Goal: Find specific fact: Find specific fact

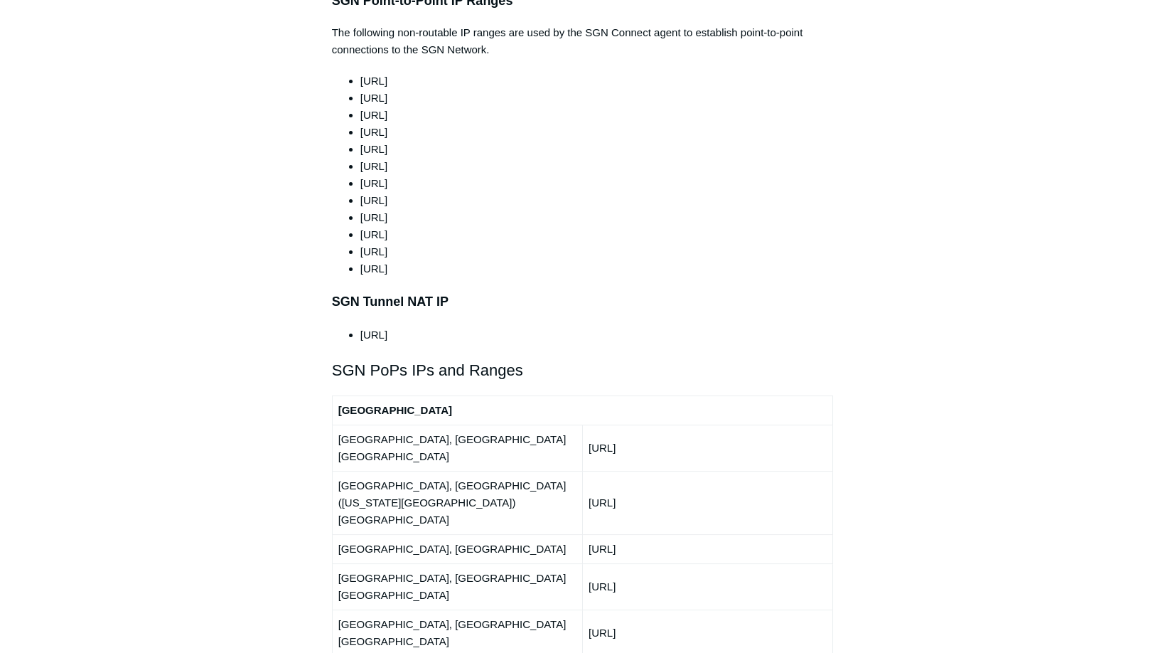
scroll to position [1479, 0]
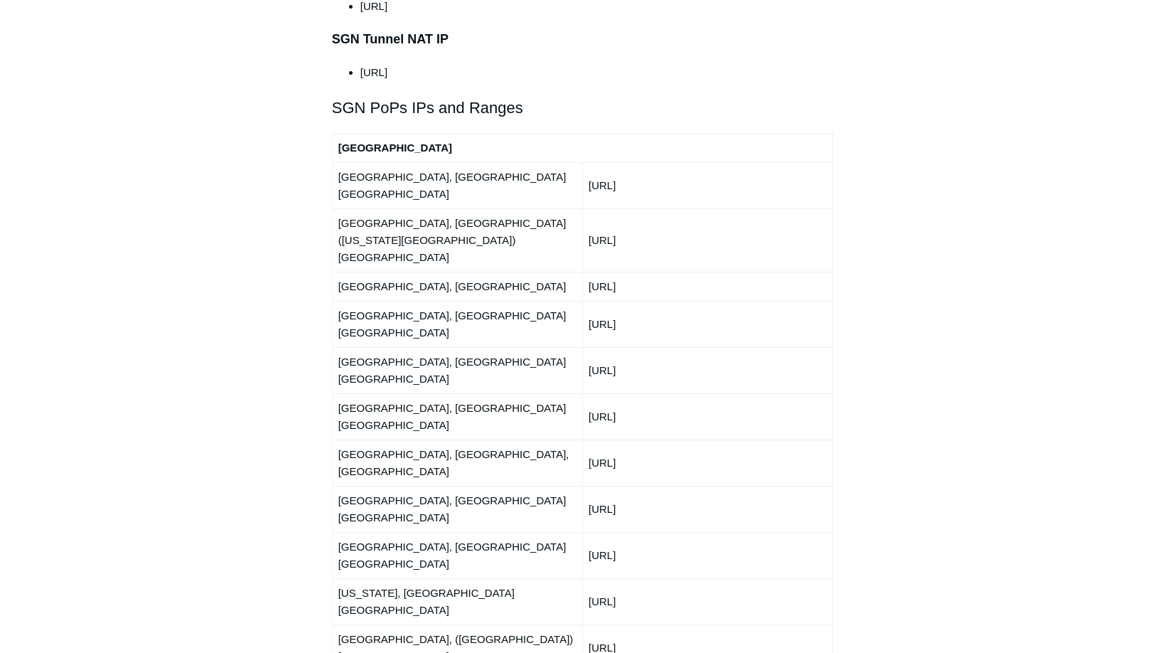
scroll to position [1649, 0]
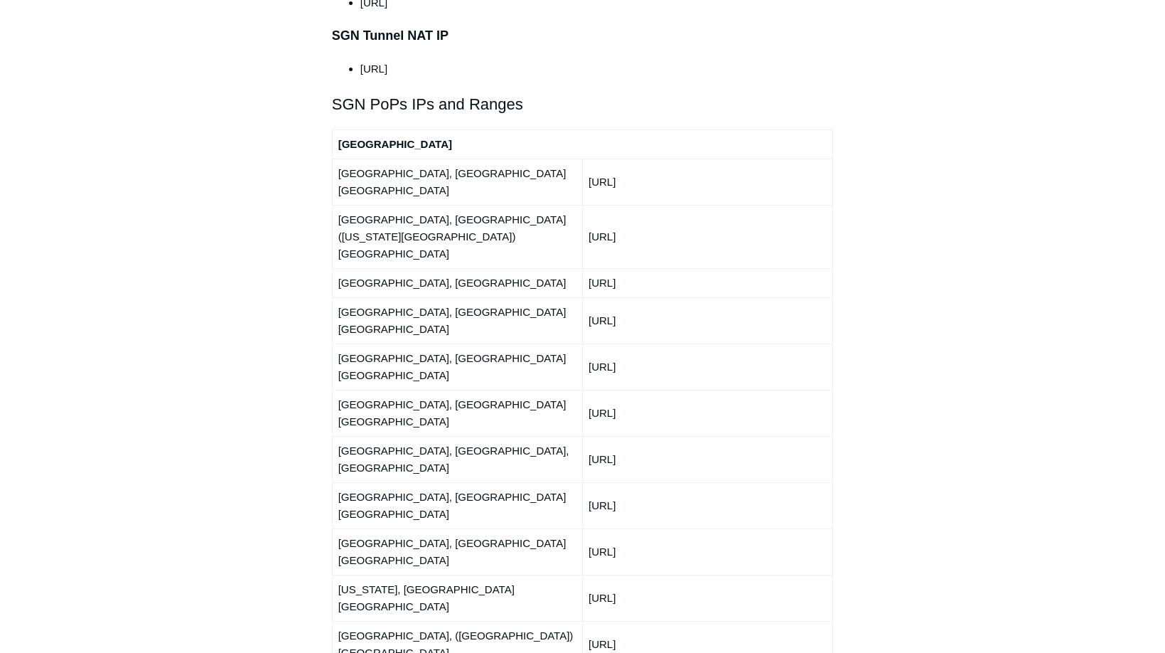
drag, startPoint x: 338, startPoint y: 135, endPoint x: 696, endPoint y: 136, distance: 357.6
click at [696, 159] on tr "[GEOGRAPHIC_DATA], [GEOGRAPHIC_DATA] [GEOGRAPHIC_DATA] [URL]" at bounding box center [582, 182] width 501 height 46
click at [643, 159] on td "[URL]" at bounding box center [707, 182] width 250 height 46
drag, startPoint x: 588, startPoint y: 135, endPoint x: 674, endPoint y: 136, distance: 86.0
click at [675, 159] on td "[URL]" at bounding box center [707, 182] width 250 height 46
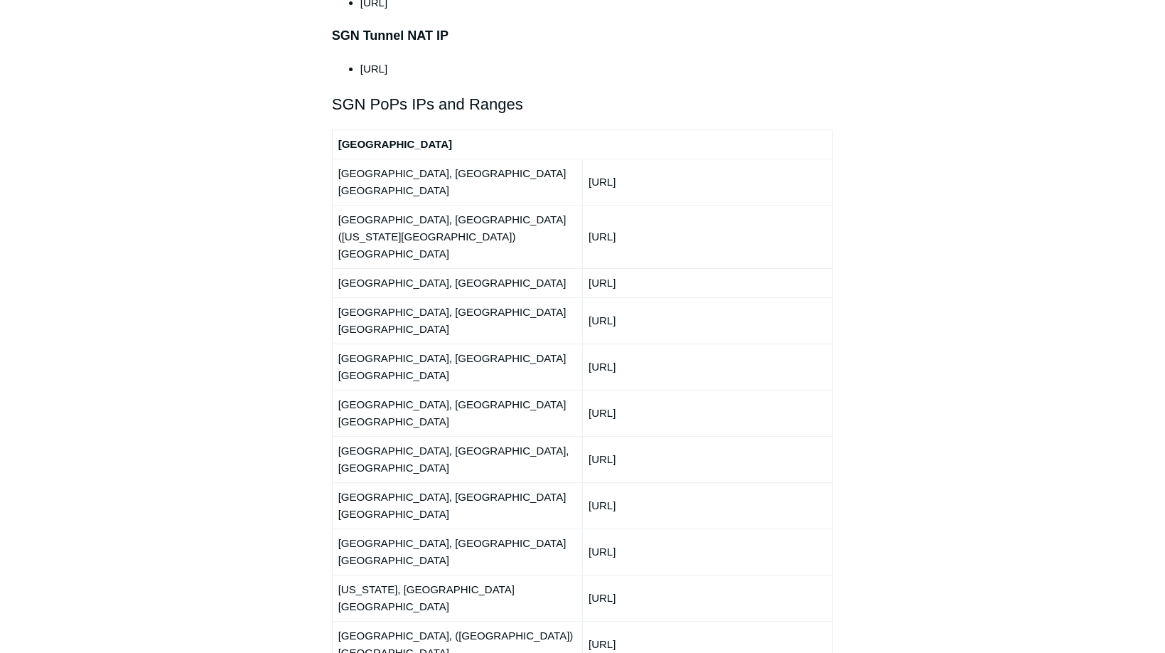
copy td "[URL]"
